Goal: Task Accomplishment & Management: Use online tool/utility

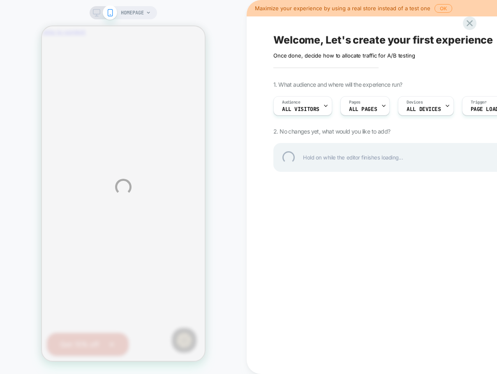
click at [472, 30] on div "HOMEPAGE Maximize your experience by using a real store instead of a test one O…" at bounding box center [248, 187] width 497 height 374
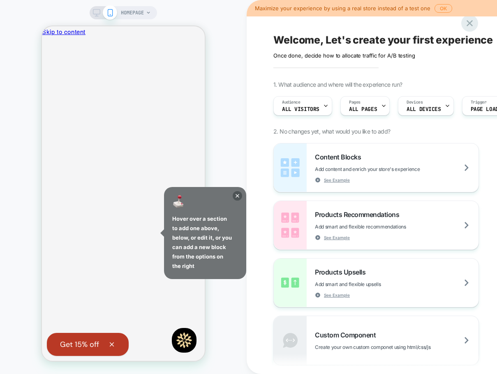
click at [467, 24] on icon at bounding box center [469, 23] width 11 height 11
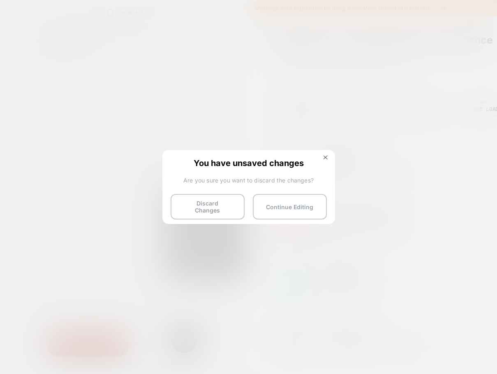
click at [206, 216] on div "You have unsaved changes Are you sure you want to discard the changes? Discard …" at bounding box center [248, 186] width 173 height 73
click at [208, 204] on button "Discard Changes" at bounding box center [208, 206] width 74 height 25
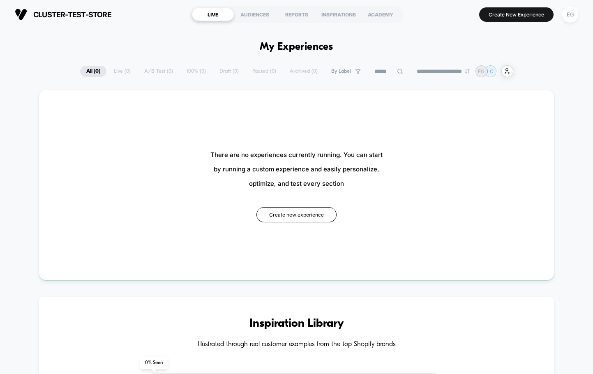
click at [433, 71] on select "**********" at bounding box center [444, 71] width 67 height 5
click at [496, 71] on icon "user-plus-alt-1-svgrepo-com" at bounding box center [507, 71] width 6 height 6
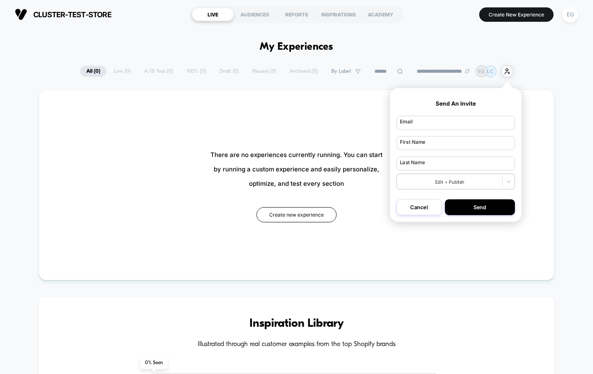
drag, startPoint x: 233, startPoint y: 29, endPoint x: 257, endPoint y: 21, distance: 25.5
click at [258, 18] on div "AUDIENCES" at bounding box center [255, 14] width 42 height 13
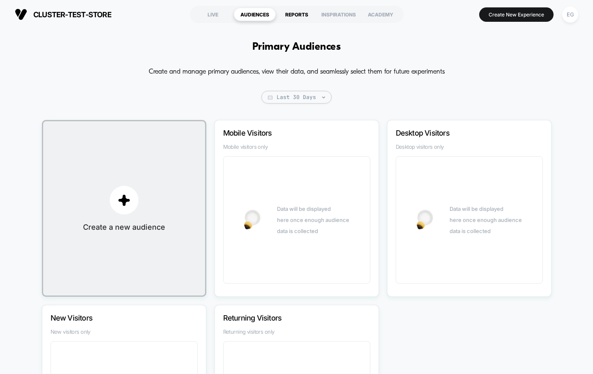
click at [300, 13] on div "REPORTS" at bounding box center [297, 14] width 42 height 13
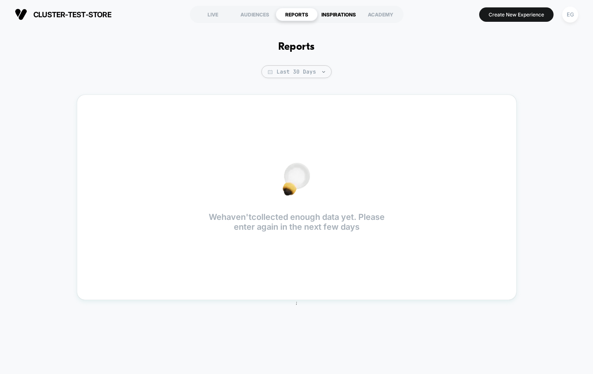
click at [320, 9] on div "INSPIRATIONS" at bounding box center [339, 14] width 42 height 13
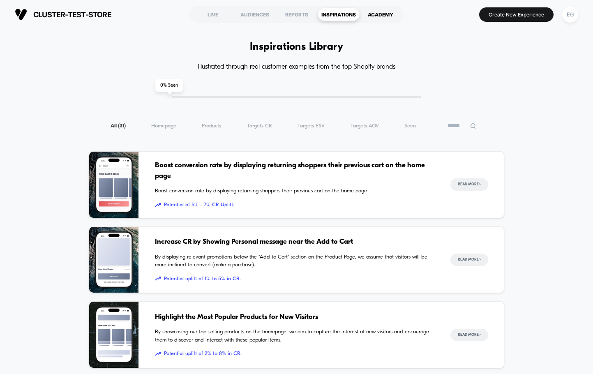
click at [375, 13] on div "ACADEMY" at bounding box center [381, 14] width 42 height 13
click at [496, 8] on button "Create New Experience" at bounding box center [516, 14] width 74 height 14
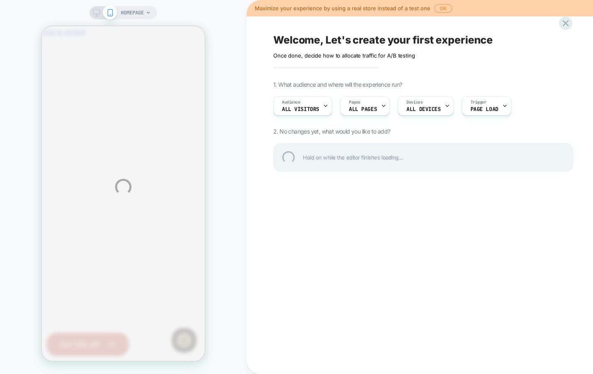
drag, startPoint x: 247, startPoint y: 101, endPoint x: 262, endPoint y: 99, distance: 14.9
click at [262, 99] on div "HOMEPAGE Maximize your experience by using a real store instead of a test one O…" at bounding box center [296, 187] width 593 height 374
